Goal: Task Accomplishment & Management: Manage account settings

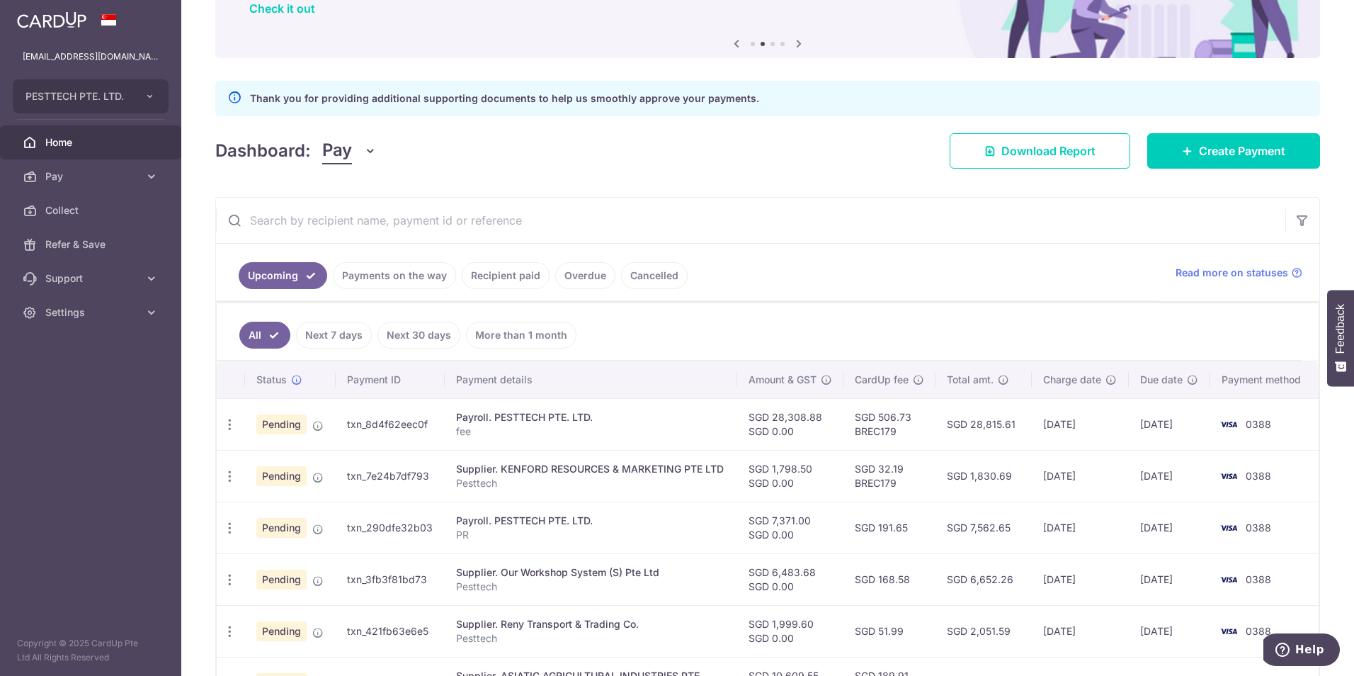
scroll to position [142, 0]
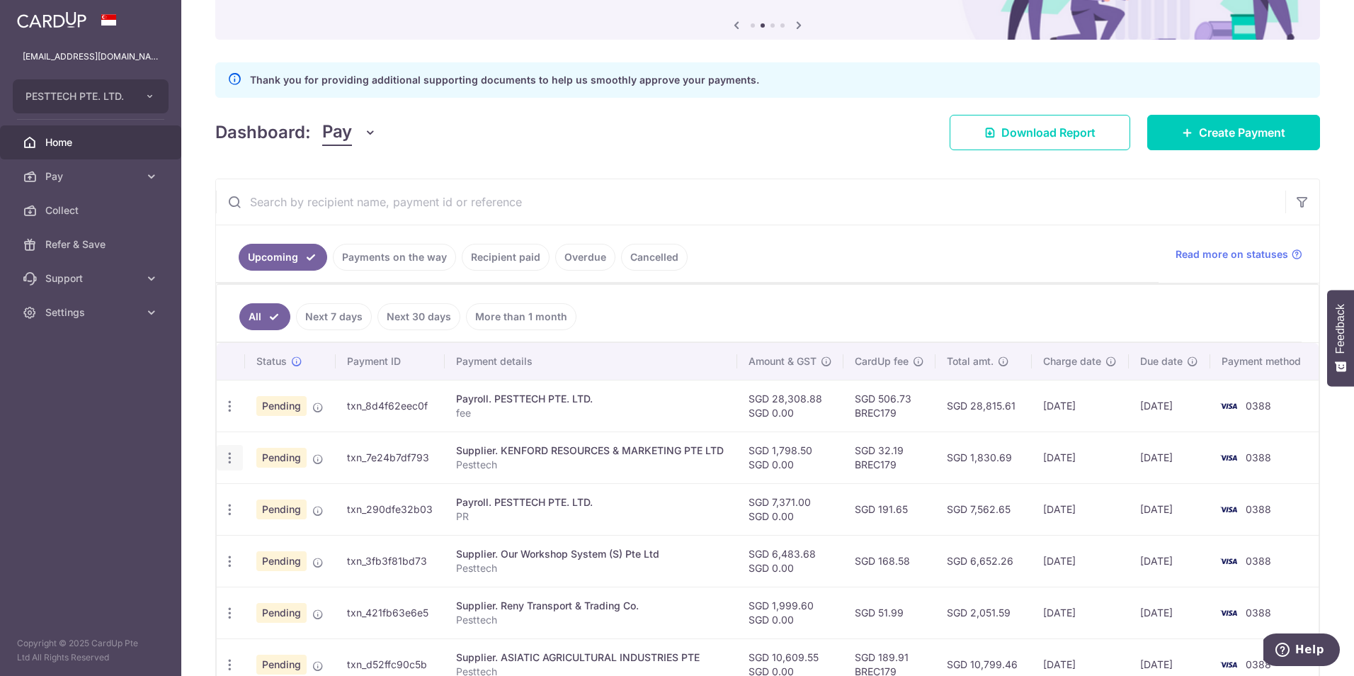
click at [230, 461] on icon "button" at bounding box center [229, 458] width 15 height 15
click at [278, 533] on span "Cancel payment" at bounding box center [305, 531] width 95 height 17
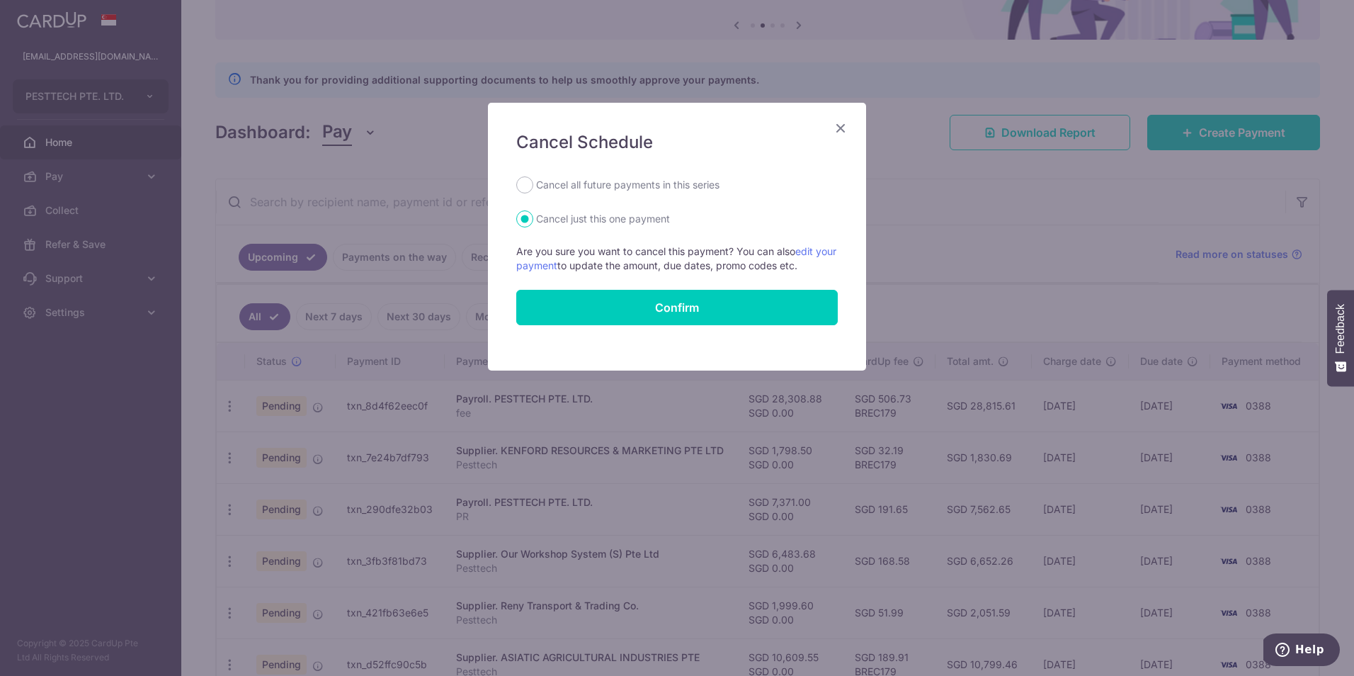
click at [550, 187] on label "Cancel all future payments in this series" at bounding box center [627, 184] width 183 height 17
click at [533, 187] on input "Cancel all future payments in this series" at bounding box center [524, 184] width 17 height 17
radio input "true"
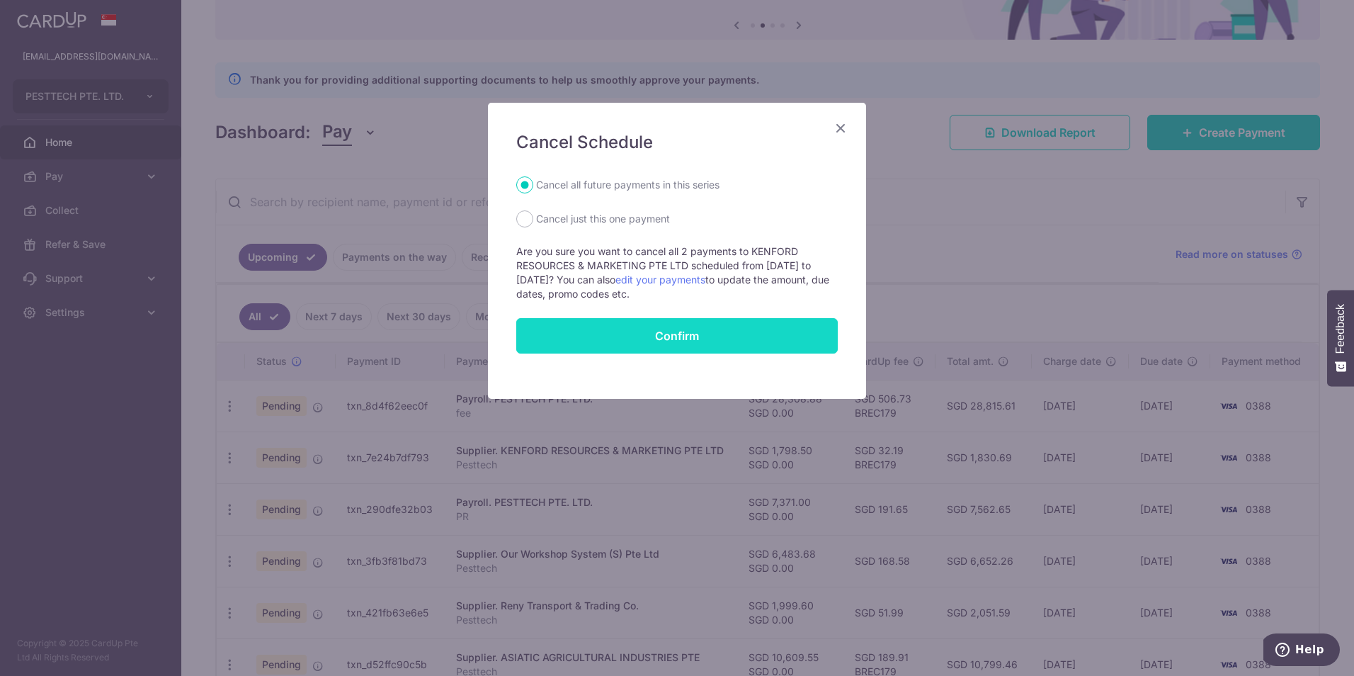
click at [626, 336] on button "Confirm" at bounding box center [677, 335] width 322 height 35
